Goal: Find specific page/section: Find specific page/section

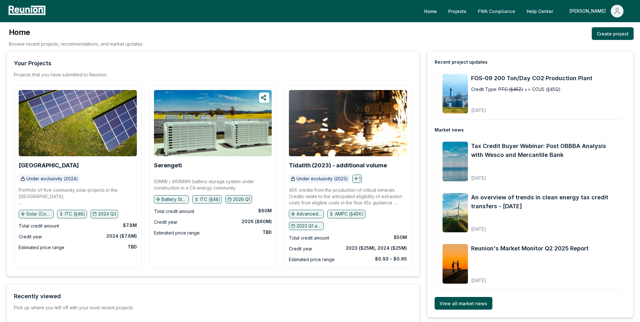
click at [520, 12] on link "PWA Compliance" at bounding box center [496, 11] width 48 height 13
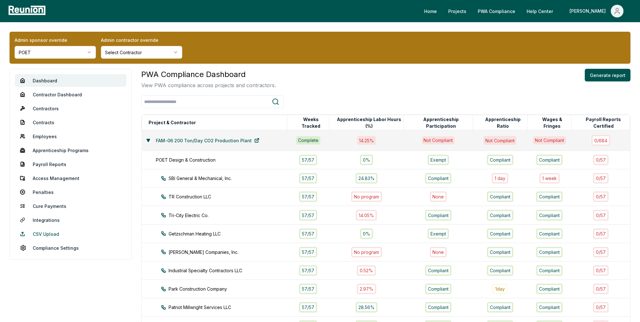
click at [53, 235] on link "CSV Upload" at bounding box center [70, 234] width 111 height 13
